Goal: Task Accomplishment & Management: Use online tool/utility

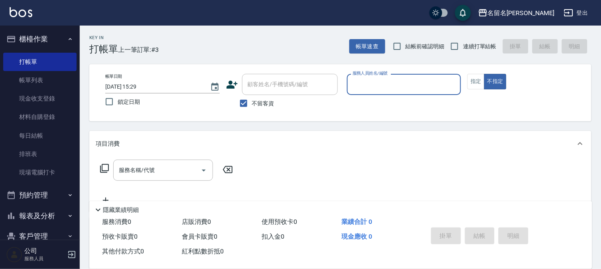
click at [376, 81] on input "服務人員姓名/編號" at bounding box center [404, 84] width 107 height 14
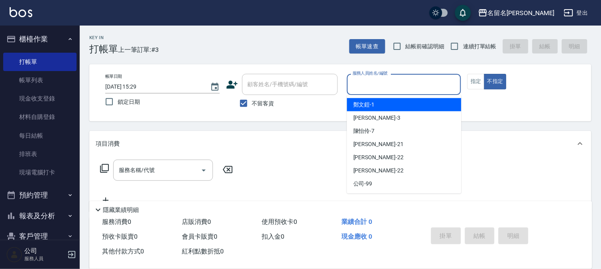
click at [368, 101] on span "[PERSON_NAME]-1" at bounding box center [365, 105] width 22 height 8
type input "[PERSON_NAME]-1"
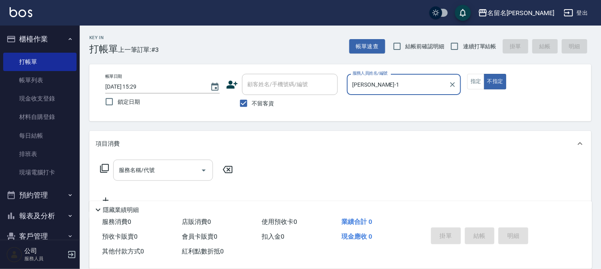
click at [115, 169] on div "服務名稱/代號" at bounding box center [163, 170] width 100 height 21
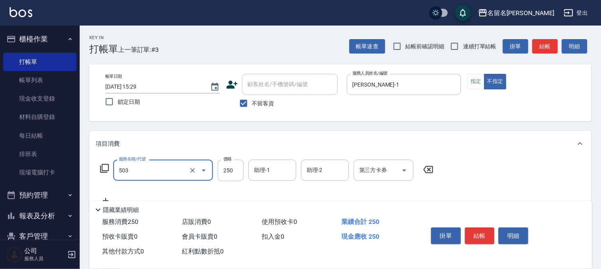
type input "指定洗髮(503)"
click at [226, 162] on label "價格" at bounding box center [227, 159] width 8 height 6
click at [226, 162] on input "250" at bounding box center [231, 171] width 26 height 22
type input "220"
click at [255, 170] on input "助理-1" at bounding box center [272, 170] width 41 height 14
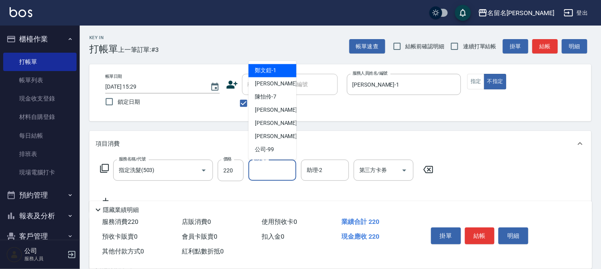
click at [276, 74] on span "[PERSON_NAME]-1" at bounding box center [266, 71] width 22 height 8
type input "[PERSON_NAME]-1"
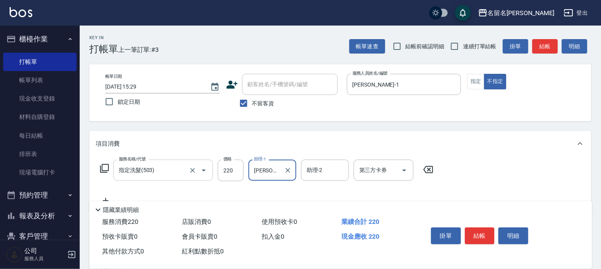
scroll to position [44, 0]
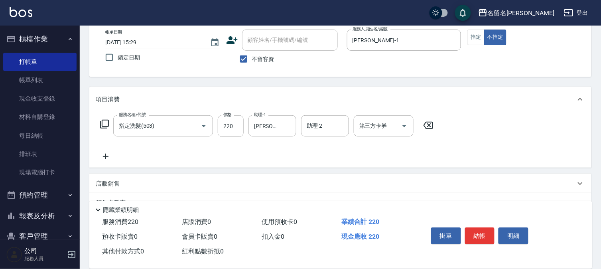
click at [104, 158] on icon at bounding box center [106, 157] width 20 height 10
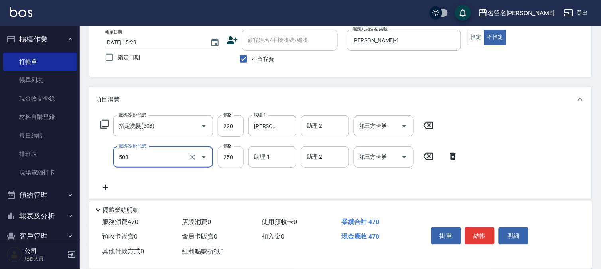
type input "指定洗髮(503)"
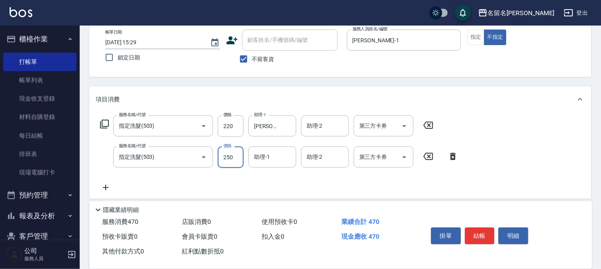
click at [227, 161] on input "250" at bounding box center [231, 157] width 26 height 22
click at [264, 165] on div "助理-1" at bounding box center [273, 156] width 48 height 21
type input "300"
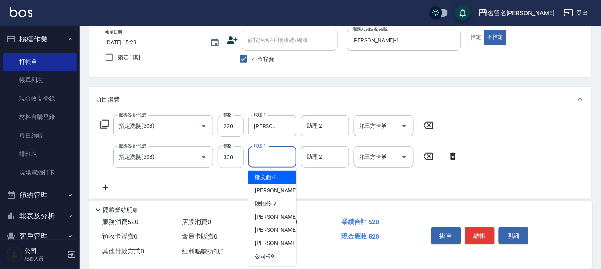
click at [280, 175] on div "[PERSON_NAME]-1" at bounding box center [273, 177] width 48 height 13
type input "[PERSON_NAME]-1"
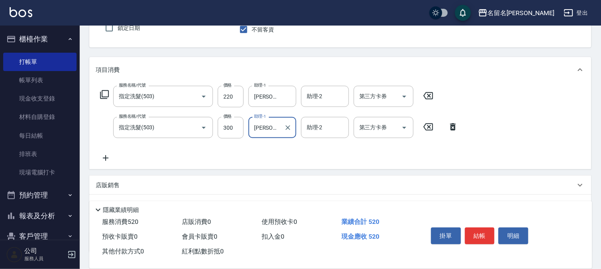
scroll to position [89, 0]
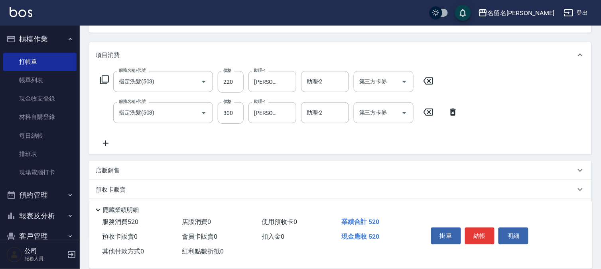
click at [112, 145] on icon at bounding box center [106, 143] width 20 height 10
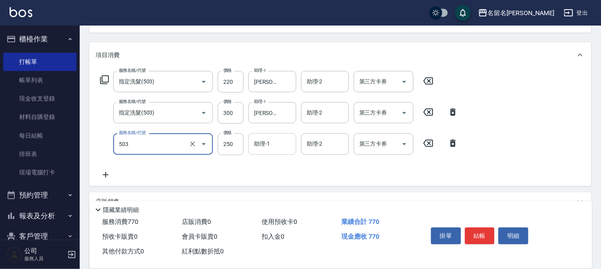
type input "指定洗髮(503)"
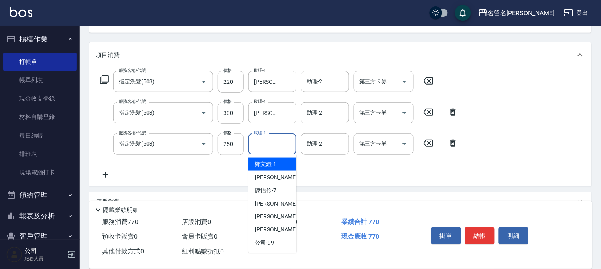
click at [274, 146] on input "助理-1" at bounding box center [272, 144] width 41 height 14
click at [269, 163] on span "[PERSON_NAME]-1" at bounding box center [266, 164] width 22 height 8
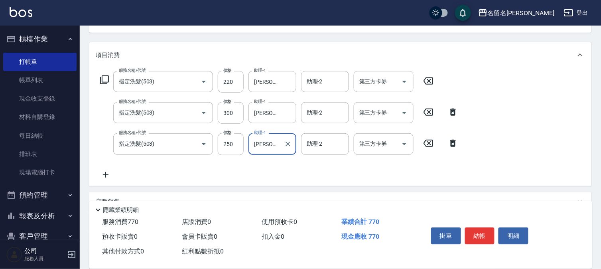
type input "[PERSON_NAME]-1"
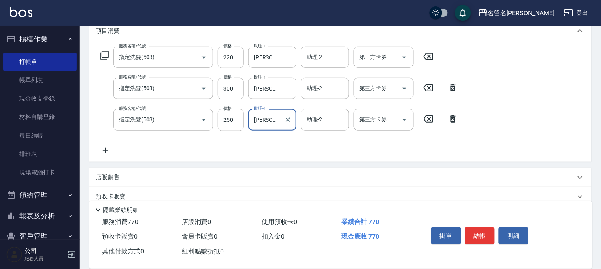
scroll to position [133, 0]
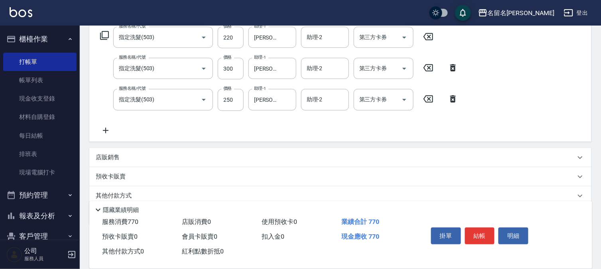
click at [109, 128] on icon at bounding box center [106, 131] width 20 height 10
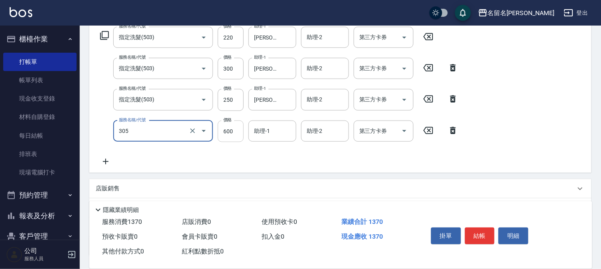
type input "洗+剪(一般)(305)"
click at [232, 136] on input "600" at bounding box center [231, 132] width 26 height 22
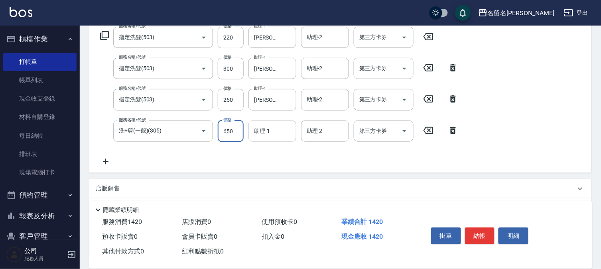
type input "650"
click at [283, 134] on input "助理-1" at bounding box center [272, 131] width 41 height 14
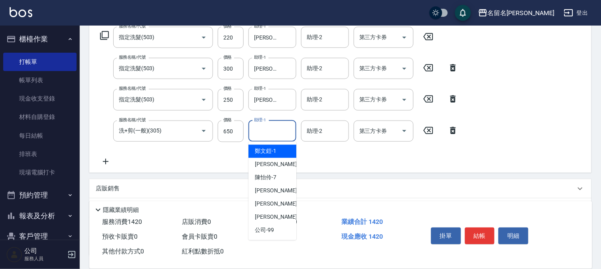
click at [275, 151] on span "[PERSON_NAME]-1" at bounding box center [266, 151] width 22 height 8
type input "[PERSON_NAME]-1"
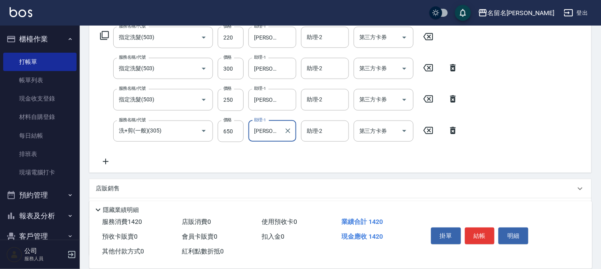
drag, startPoint x: 477, startPoint y: 230, endPoint x: 472, endPoint y: 228, distance: 5.6
click at [475, 229] on button "結帳" at bounding box center [480, 235] width 30 height 17
